Goal: Find contact information: Obtain details needed to contact an individual or organization

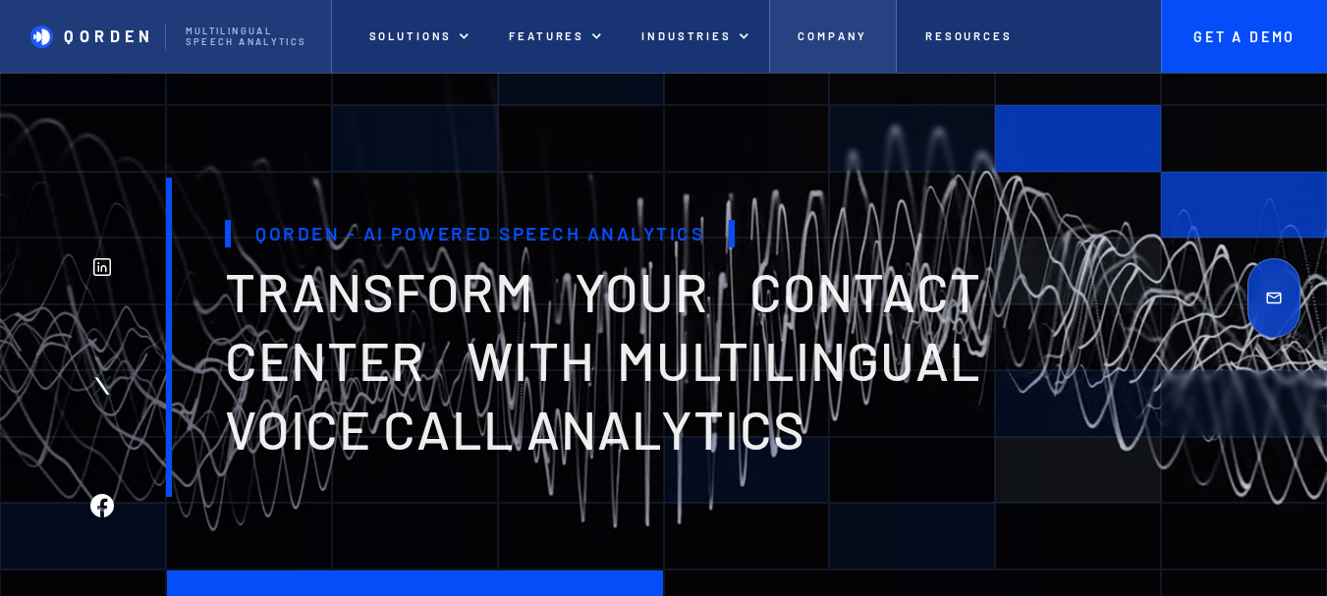
click at [841, 38] on p "Company" at bounding box center [833, 36] width 70 height 14
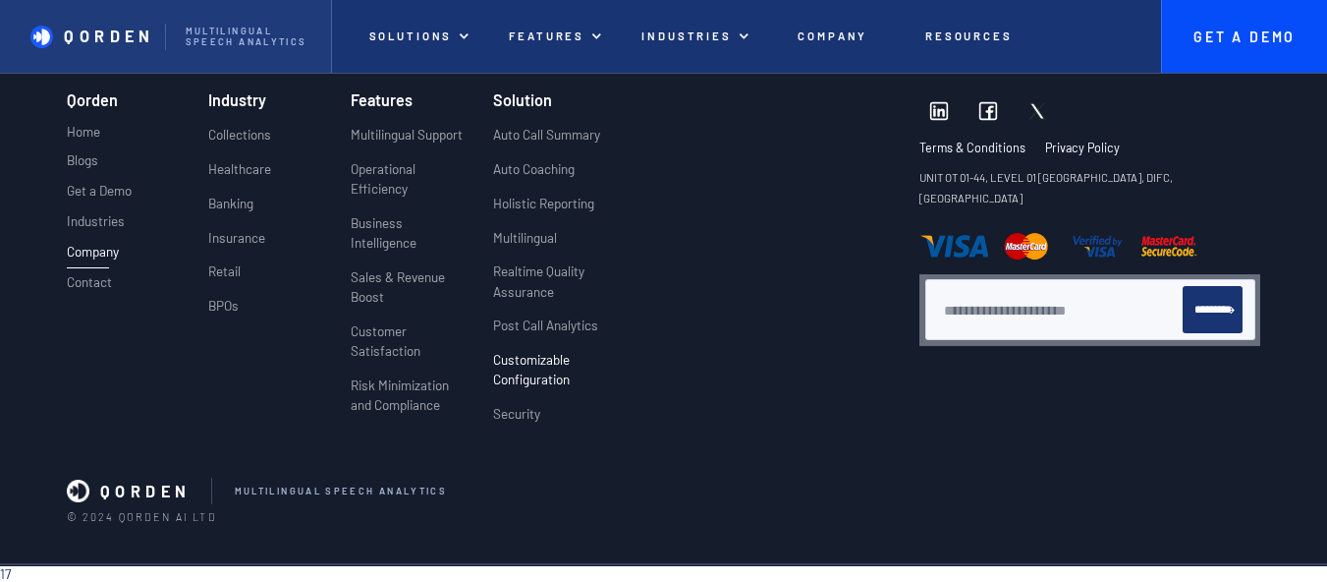
scroll to position [4678, 0]
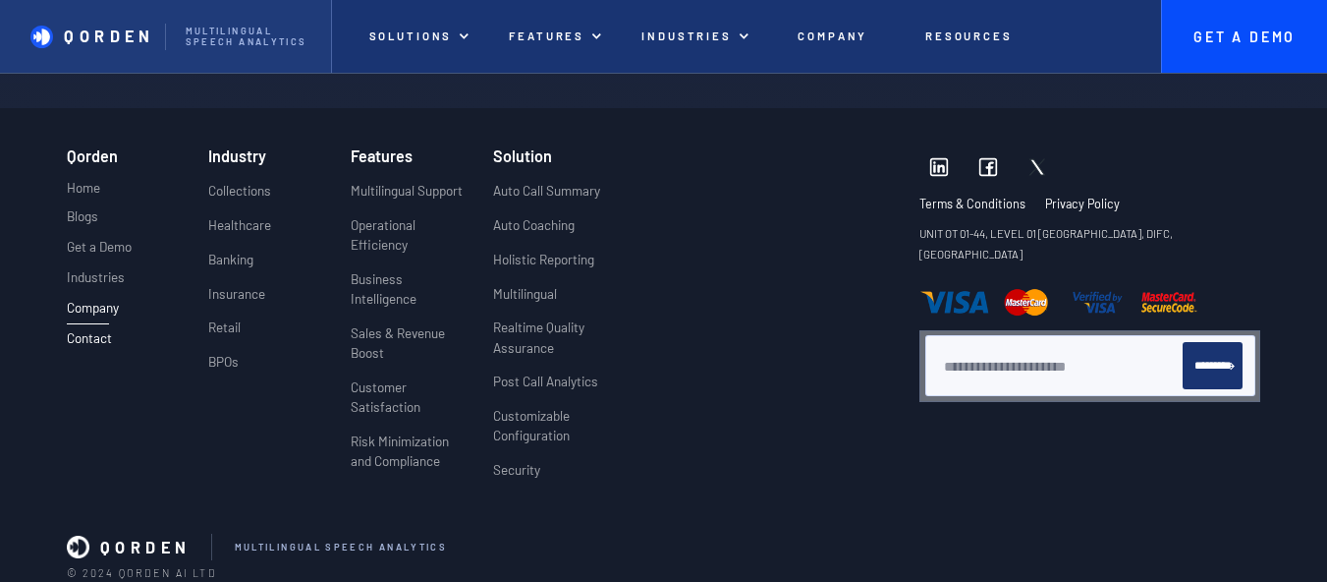
click at [83, 346] on p "Contact" at bounding box center [89, 338] width 45 height 16
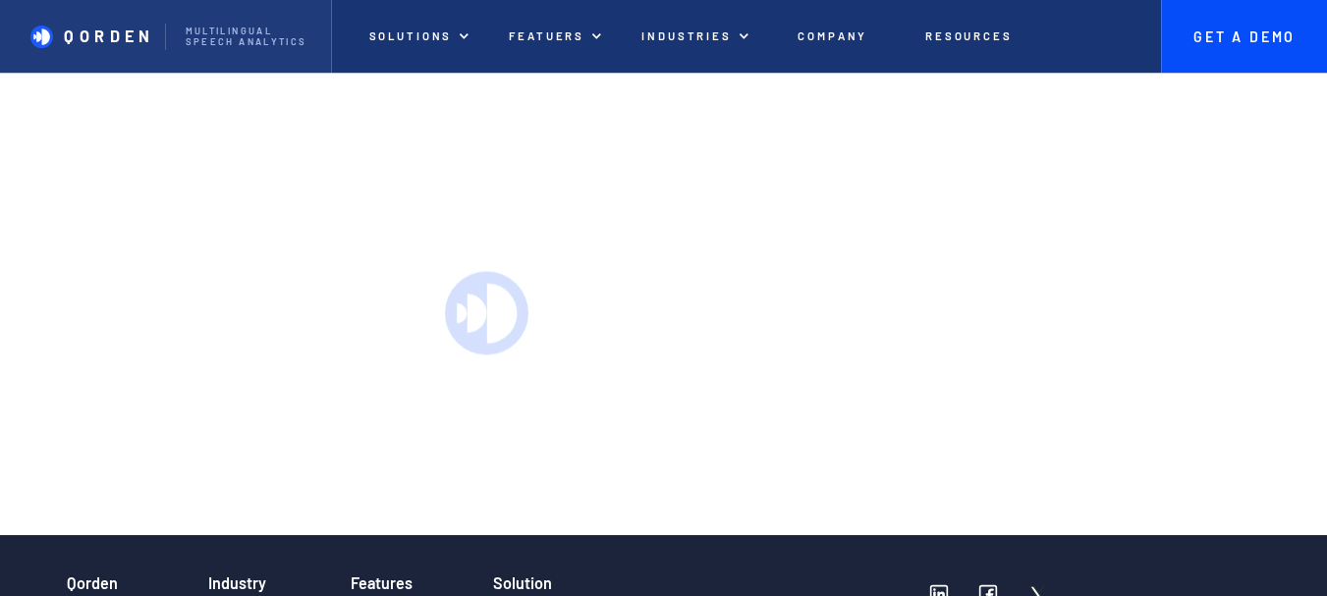
scroll to position [3242, 0]
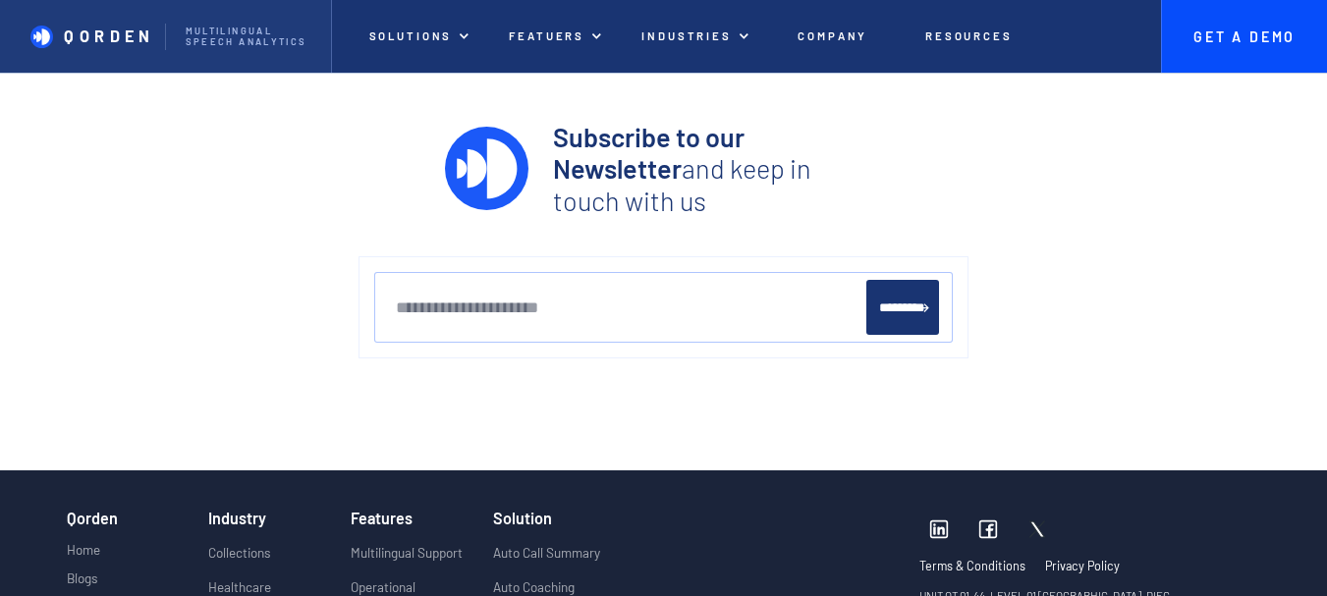
click at [616, 336] on input "Newsletter" at bounding box center [630, 308] width 471 height 56
type input "**********"
click at [882, 326] on input "*********" at bounding box center [902, 308] width 73 height 56
type input "**********"
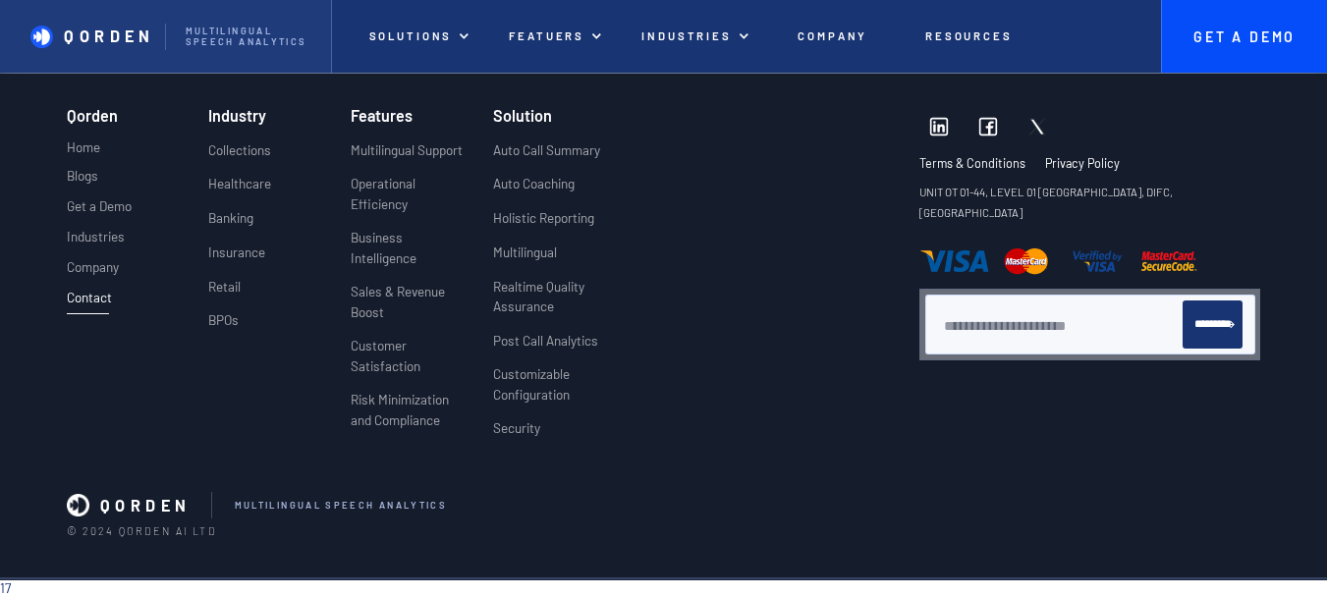
scroll to position [3713, 0]
drag, startPoint x: 115, startPoint y: 529, endPoint x: 217, endPoint y: 526, distance: 102.2
click at [217, 526] on p "© 2024 Qorden AI LTD" at bounding box center [664, 532] width 1195 height 13
copy p "Qorden AI LTD"
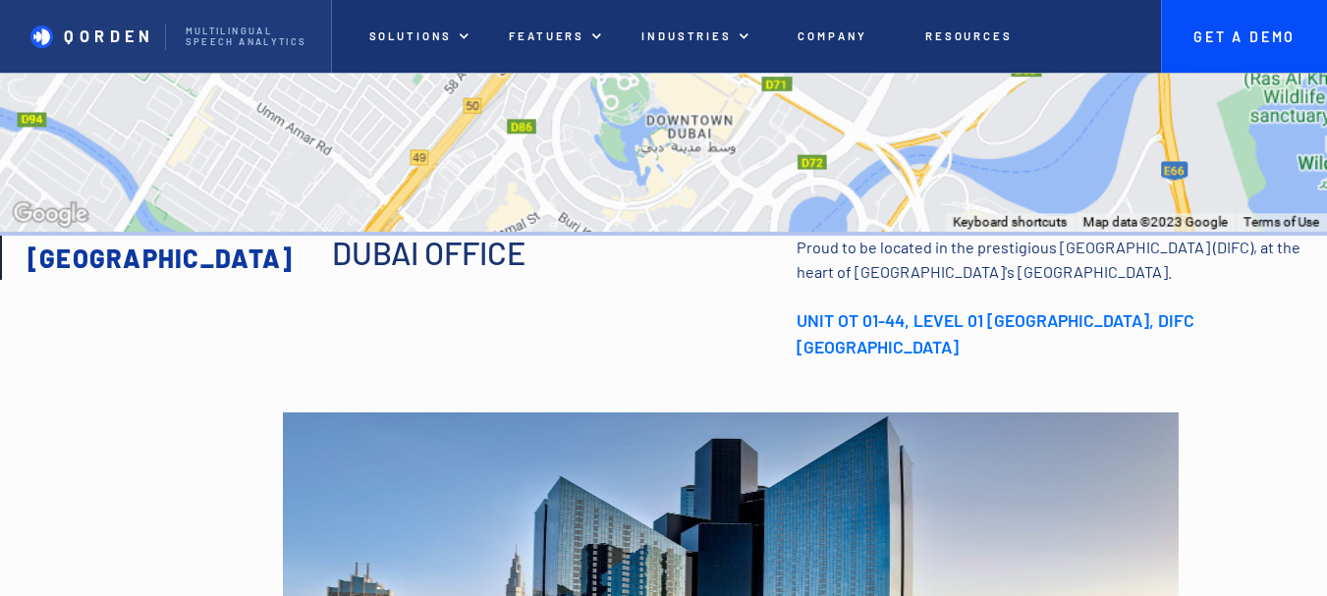
scroll to position [1748, 0]
copy div "Proud to be located in the prestigious [GEOGRAPHIC_DATA] (DIFC), at the heart o…"
drag, startPoint x: 773, startPoint y: 249, endPoint x: 1278, endPoint y: 372, distance: 519.9
click at [1278, 361] on div "Dubai office Proud to be located in the prestigious [GEOGRAPHIC_DATA] (DIFC), a…" at bounding box center [829, 299] width 995 height 124
